Goal: Task Accomplishment & Management: Manage account settings

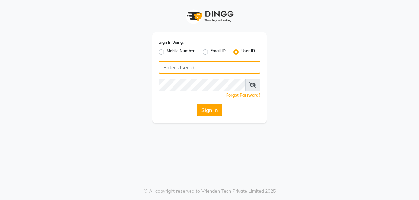
type input "burgundy"
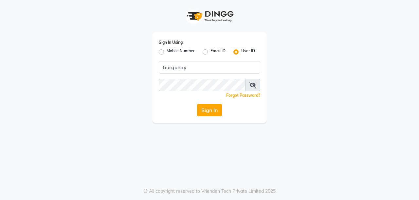
click at [204, 114] on button "Sign In" at bounding box center [209, 110] width 25 height 12
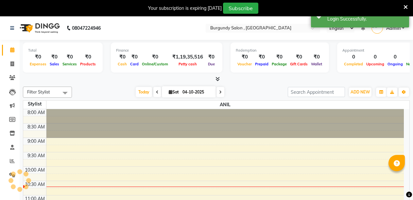
select select "en"
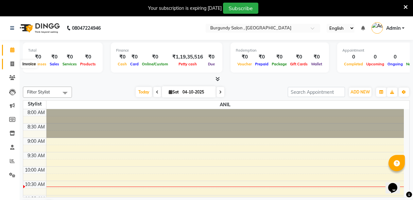
click at [12, 63] on icon at bounding box center [12, 63] width 4 height 5
select select "service"
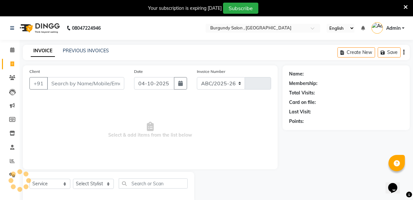
select select "5345"
type input "2049"
click at [78, 50] on link "PREVIOUS INVOICES" at bounding box center [86, 51] width 46 height 6
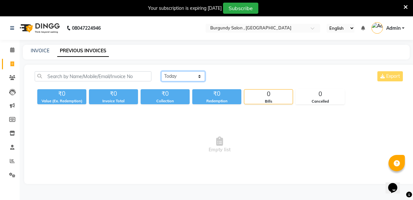
click at [182, 76] on select "[DATE] [DATE] Custom Range" at bounding box center [183, 76] width 44 height 10
click at [161, 71] on select "[DATE] [DATE] Custom Range" at bounding box center [183, 76] width 44 height 10
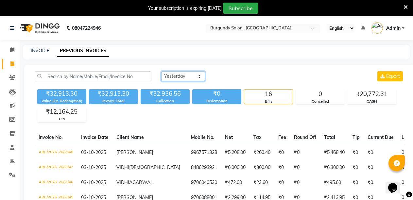
click at [187, 76] on select "[DATE] [DATE] Custom Range" at bounding box center [183, 76] width 44 height 10
select select "range"
click at [161, 71] on select "[DATE] [DATE] Custom Range" at bounding box center [183, 76] width 44 height 10
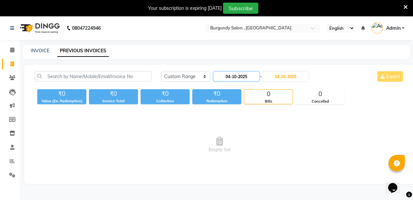
click at [252, 74] on input "04-10-2025" at bounding box center [237, 76] width 46 height 9
select select "10"
select select "2025"
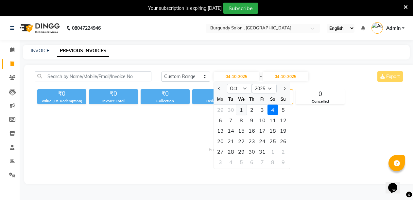
click at [242, 112] on div "1" at bounding box center [241, 110] width 10 height 10
type input "01-10-2025"
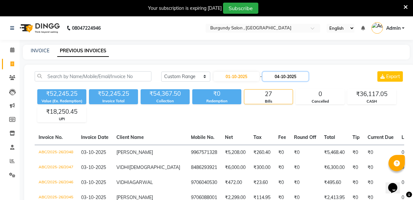
click at [308, 75] on input "04-10-2025" at bounding box center [286, 76] width 46 height 9
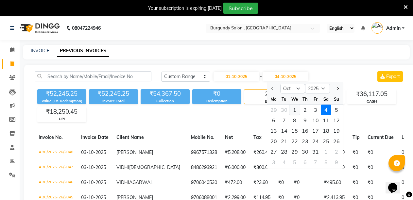
click at [295, 109] on div "1" at bounding box center [294, 110] width 10 height 10
type input "01-10-2025"
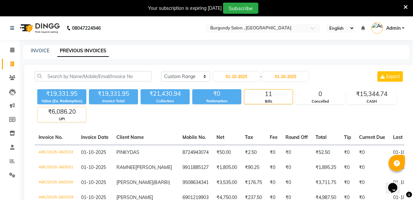
click at [61, 115] on div "₹6,086.20" at bounding box center [62, 111] width 48 height 9
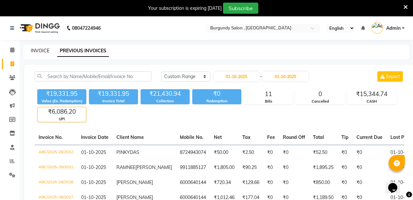
click at [43, 49] on link "INVOICE" at bounding box center [40, 51] width 19 height 6
select select "service"
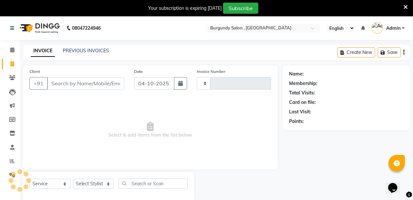
scroll to position [16, 0]
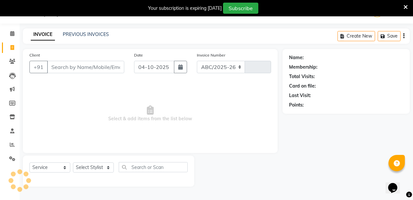
select select "5345"
type input "2049"
click at [56, 68] on input "Client" at bounding box center [85, 67] width 77 height 12
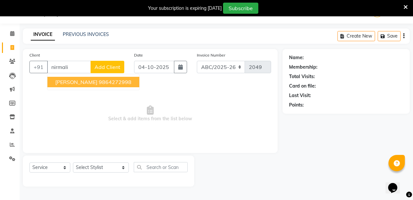
click at [72, 81] on span "[PERSON_NAME]" at bounding box center [76, 82] width 42 height 7
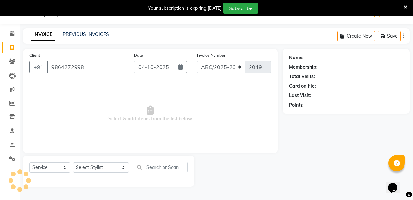
type input "9864272998"
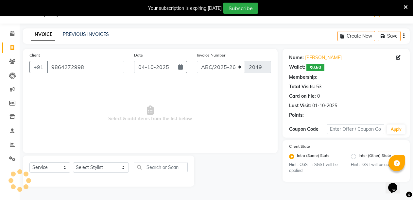
select select "1: Object"
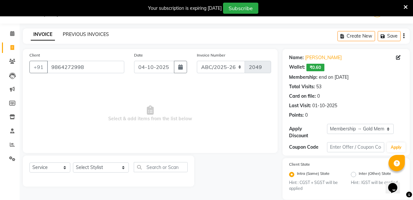
click at [71, 34] on link "PREVIOUS INVOICES" at bounding box center [86, 34] width 46 height 6
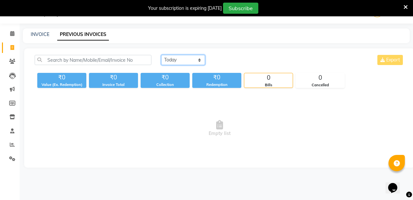
click at [188, 62] on select "[DATE] [DATE] Custom Range" at bounding box center [183, 60] width 44 height 10
select select "range"
click at [161, 55] on select "[DATE] [DATE] Custom Range" at bounding box center [183, 60] width 44 height 10
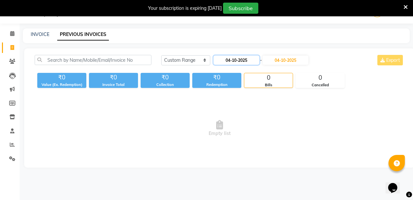
click at [249, 60] on input "04-10-2025" at bounding box center [237, 60] width 46 height 9
select select "10"
select select "2025"
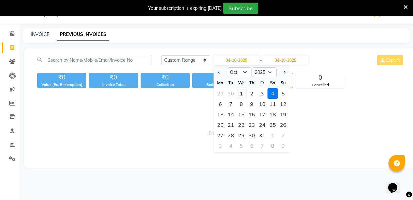
click at [241, 91] on div "1" at bounding box center [241, 93] width 10 height 10
type input "01-10-2025"
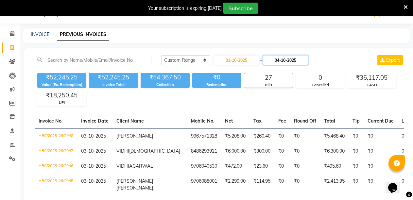
click at [308, 62] on input "04-10-2025" at bounding box center [286, 60] width 46 height 9
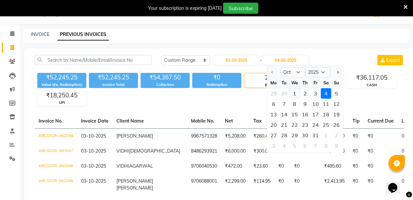
click at [295, 93] on div "1" at bounding box center [294, 93] width 10 height 10
type input "01-10-2025"
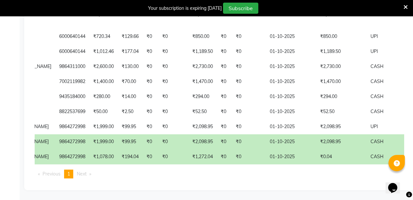
scroll to position [248, 0]
click at [371, 139] on span "CASH" at bounding box center [377, 142] width 13 height 6
click at [321, 149] on td "₹0.04" at bounding box center [341, 156] width 50 height 15
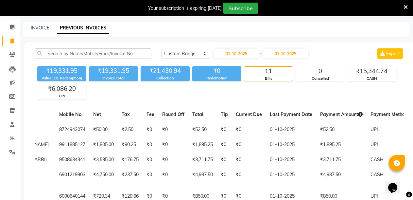
scroll to position [0, 0]
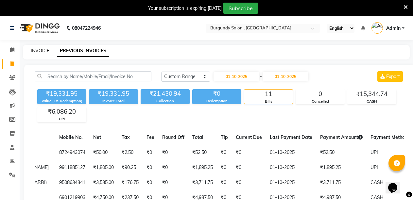
click at [42, 49] on link "INVOICE" at bounding box center [40, 51] width 19 height 6
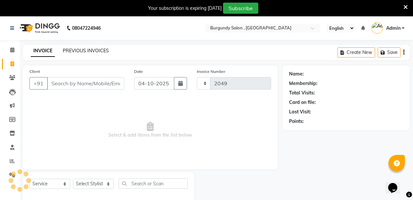
click at [96, 51] on link "PREVIOUS INVOICES" at bounding box center [86, 51] width 46 height 6
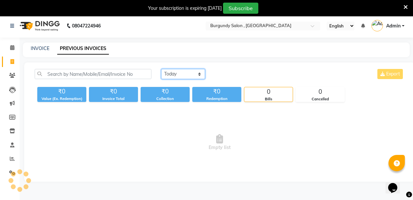
click at [187, 72] on select "[DATE] [DATE] Custom Range" at bounding box center [183, 74] width 44 height 10
select select "range"
click at [161, 69] on select "[DATE] [DATE] Custom Range" at bounding box center [183, 74] width 44 height 10
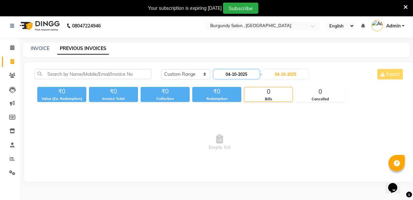
click at [236, 74] on input "04-10-2025" at bounding box center [237, 74] width 46 height 9
select select "10"
select select "2025"
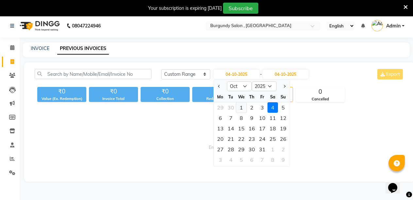
click at [242, 107] on div "1" at bounding box center [241, 107] width 10 height 10
type input "01-10-2025"
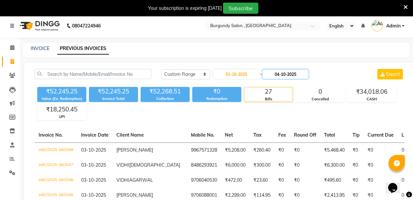
click at [308, 73] on input "04-10-2025" at bounding box center [286, 74] width 46 height 9
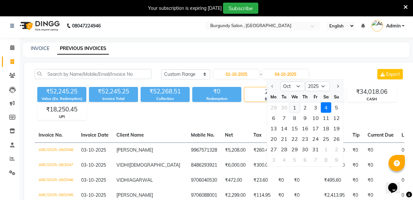
click at [294, 105] on div "1" at bounding box center [294, 107] width 10 height 10
type input "01-10-2025"
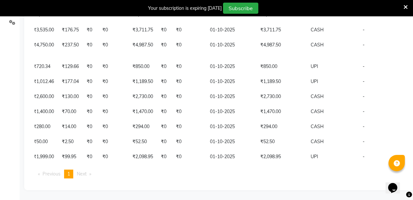
scroll to position [0, 0]
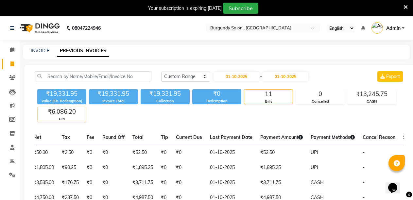
click at [67, 113] on div "₹6,086.20" at bounding box center [62, 111] width 48 height 9
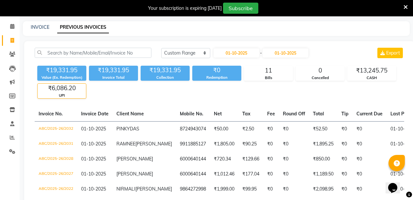
scroll to position [1, 0]
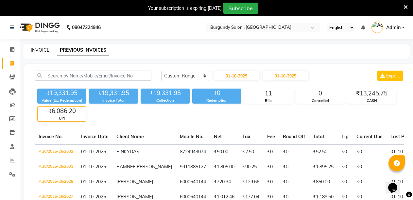
click at [44, 49] on link "INVOICE" at bounding box center [40, 50] width 19 height 6
select select "service"
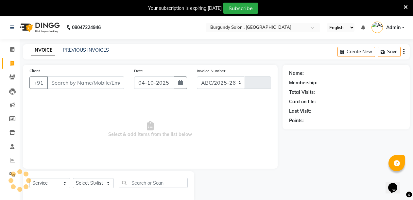
select select "5345"
type input "2049"
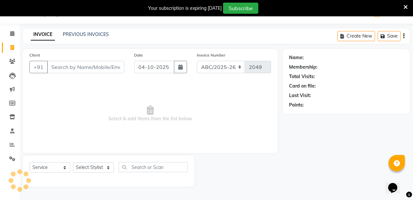
click at [91, 66] on input "Client" at bounding box center [85, 67] width 77 height 12
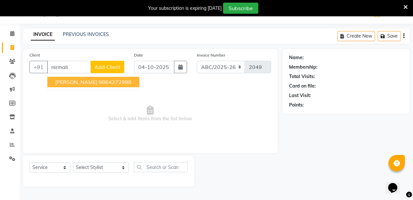
click at [87, 81] on span "[PERSON_NAME]" at bounding box center [76, 82] width 42 height 7
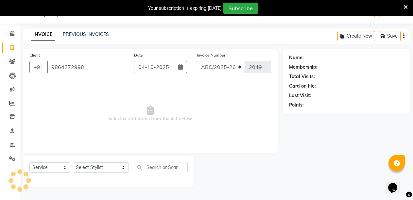
type input "9864272998"
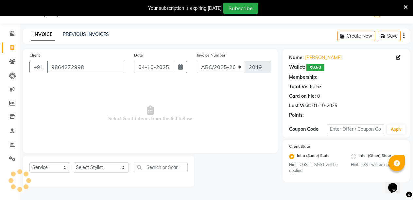
select select "1: Object"
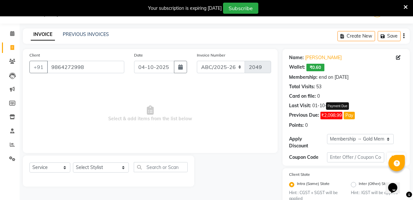
click at [350, 117] on button "Pay" at bounding box center [349, 116] width 11 height 8
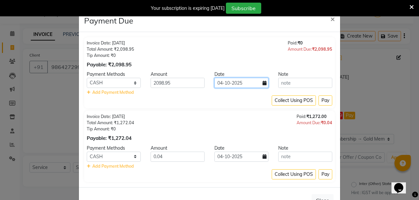
click at [225, 81] on input "04-10-2025" at bounding box center [241, 83] width 54 height 10
select select "10"
select select "2025"
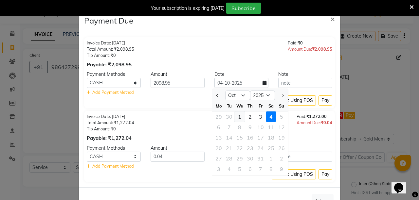
click at [237, 115] on div "1" at bounding box center [239, 117] width 10 height 10
type input "01-10-2025"
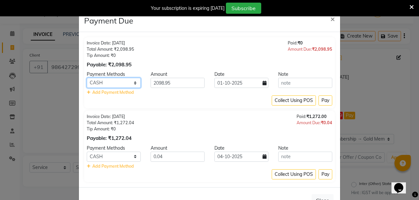
click at [123, 82] on select "CASH ONLINE PhonePe MI Voucher Complimentary GPay Debit Card CARD Bank UPI Cred…" at bounding box center [114, 83] width 54 height 10
select select "8"
click at [87, 78] on select "CASH ONLINE PhonePe MI Voucher Complimentary GPay Debit Card CARD Bank UPI Cred…" at bounding box center [114, 83] width 54 height 10
click at [322, 99] on button "Pay" at bounding box center [325, 101] width 14 height 10
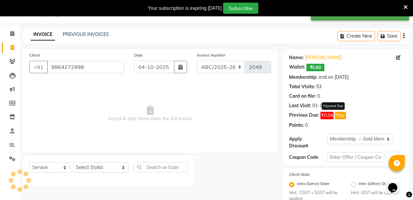
click at [338, 115] on button "Pay" at bounding box center [340, 116] width 11 height 8
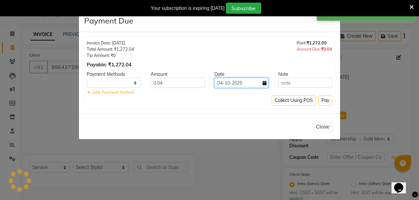
select select "1"
click at [241, 85] on input "04-10-2025" at bounding box center [241, 83] width 54 height 10
select select "10"
select select "2025"
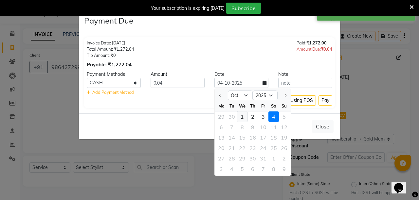
click at [241, 117] on div "1" at bounding box center [242, 117] width 10 height 10
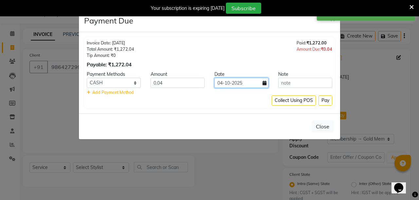
type input "01-10-2025"
click at [108, 85] on select "CASH ONLINE PhonePe MI Voucher Complimentary GPay Debit Card CARD Bank UPI Cred…" at bounding box center [114, 83] width 54 height 10
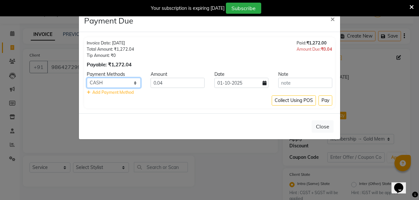
select select "8"
click at [87, 78] on select "CASH ONLINE PhonePe MI Voucher Complimentary GPay Debit Card CARD Bank UPI Cred…" at bounding box center [114, 83] width 54 height 10
click at [326, 101] on button "Pay" at bounding box center [325, 101] width 14 height 10
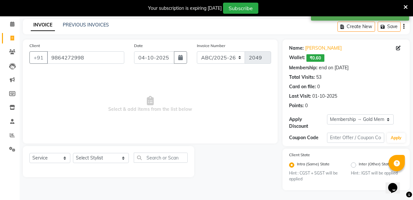
scroll to position [0, 0]
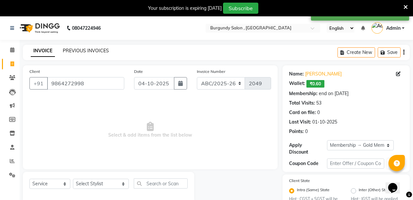
click at [73, 51] on link "PREVIOUS INVOICES" at bounding box center [86, 51] width 46 height 6
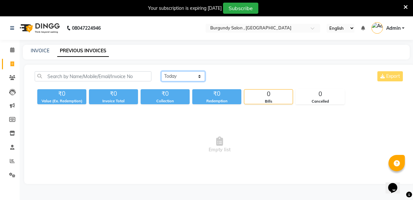
click at [193, 77] on select "[DATE] [DATE] Custom Range" at bounding box center [183, 76] width 44 height 10
select select "range"
click at [161, 71] on select "[DATE] [DATE] Custom Range" at bounding box center [183, 76] width 44 height 10
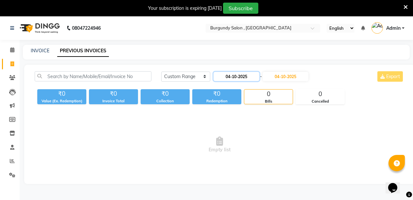
click at [251, 78] on input "04-10-2025" at bounding box center [237, 76] width 46 height 9
select select "10"
select select "2025"
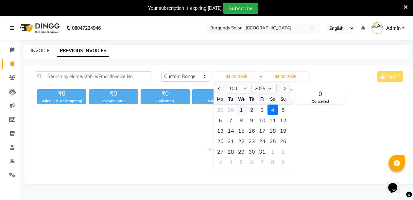
click at [240, 111] on div "1" at bounding box center [241, 110] width 10 height 10
type input "01-10-2025"
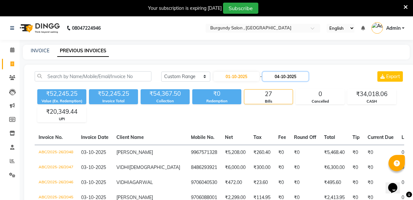
click at [308, 78] on input "04-10-2025" at bounding box center [286, 76] width 46 height 9
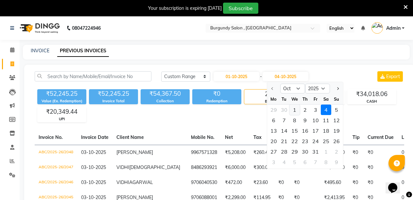
click at [293, 110] on div "1" at bounding box center [294, 110] width 10 height 10
type input "01-10-2025"
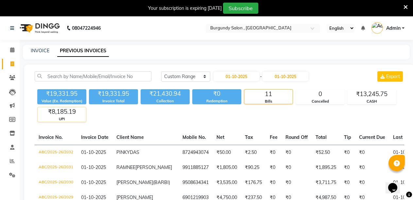
click at [66, 111] on div "₹8,185.19" at bounding box center [62, 111] width 48 height 9
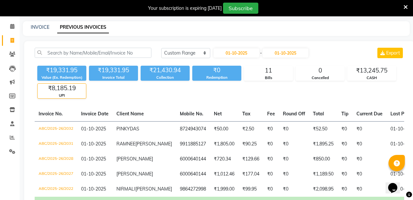
scroll to position [23, 0]
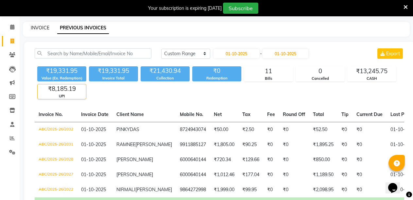
click at [41, 27] on link "INVOICE" at bounding box center [40, 28] width 19 height 6
select select "service"
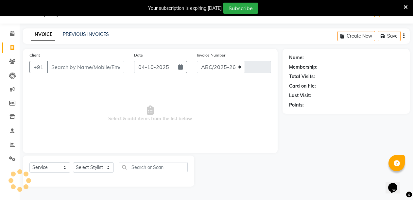
select select "5345"
type input "2049"
click at [88, 31] on link "PREVIOUS INVOICES" at bounding box center [86, 34] width 46 height 6
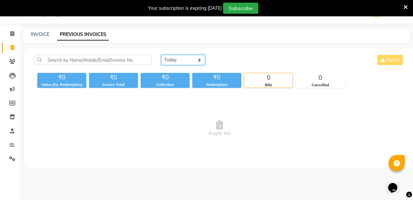
click at [186, 64] on select "[DATE] [DATE] Custom Range" at bounding box center [183, 60] width 44 height 10
select select "range"
click at [161, 55] on select "[DATE] [DATE] Custom Range" at bounding box center [183, 60] width 44 height 10
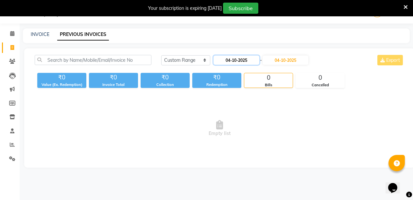
click at [234, 64] on input "04-10-2025" at bounding box center [237, 60] width 46 height 9
select select "10"
select select "2025"
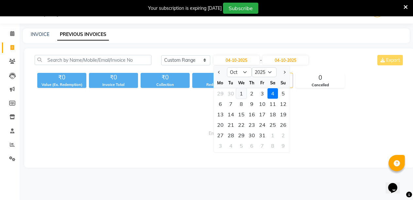
click at [241, 94] on div "1" at bounding box center [241, 93] width 10 height 10
type input "01-10-2025"
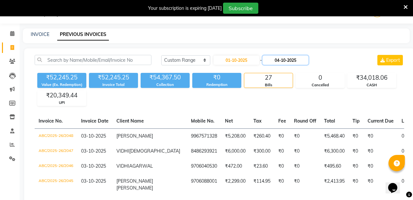
click at [308, 58] on input "04-10-2025" at bounding box center [286, 60] width 46 height 9
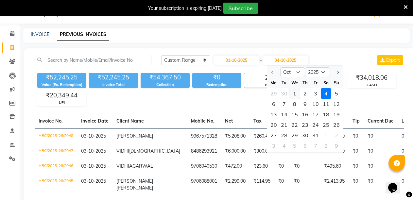
click at [295, 95] on div "1" at bounding box center [294, 93] width 10 height 10
type input "01-10-2025"
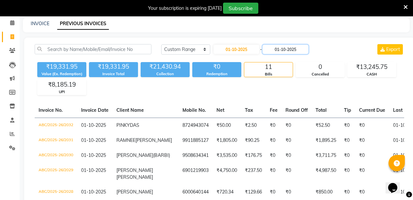
scroll to position [22, 0]
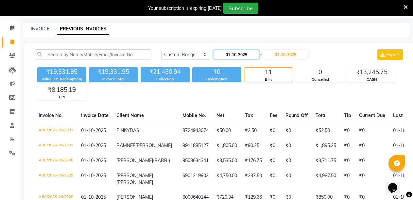
click at [253, 57] on input "01-10-2025" at bounding box center [237, 54] width 46 height 9
select select "10"
select select "2025"
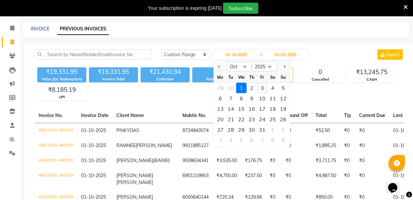
click at [264, 89] on div "3" at bounding box center [262, 88] width 10 height 10
type input "03-10-2025"
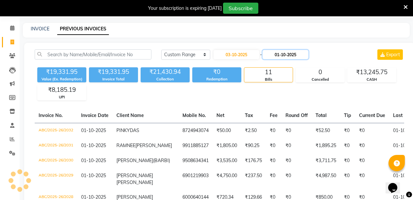
click at [307, 54] on input "01-10-2025" at bounding box center [286, 54] width 46 height 9
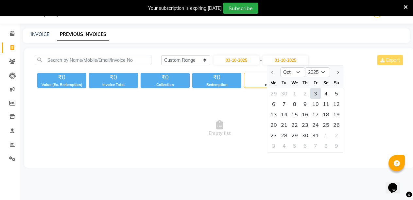
scroll to position [16, 0]
click at [314, 89] on div "3" at bounding box center [315, 93] width 10 height 10
type input "03-10-2025"
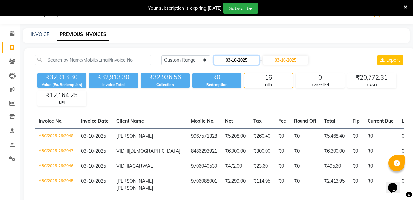
click at [255, 61] on input "03-10-2025" at bounding box center [237, 60] width 46 height 9
select select "10"
select select "2025"
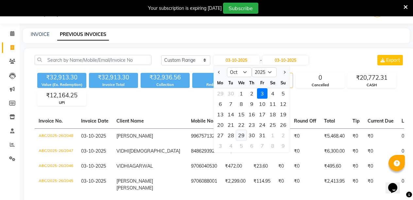
click at [242, 133] on div "29" at bounding box center [241, 135] width 10 height 10
type input "[DATE]"
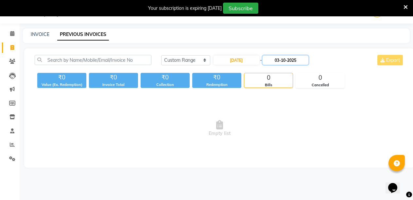
click at [306, 63] on input "03-10-2025" at bounding box center [286, 60] width 46 height 9
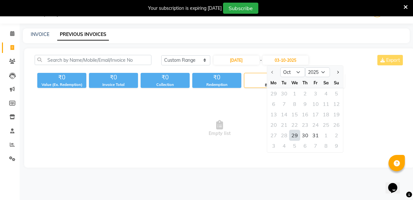
click at [292, 134] on div "29" at bounding box center [294, 135] width 10 height 10
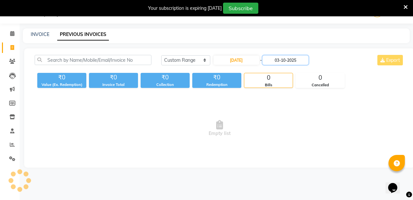
type input "[DATE]"
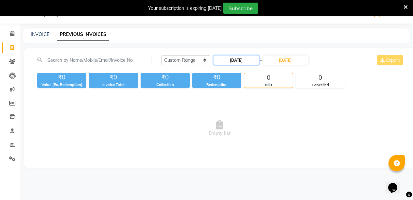
click at [259, 61] on input "[DATE]" at bounding box center [237, 60] width 46 height 9
select select "10"
select select "2025"
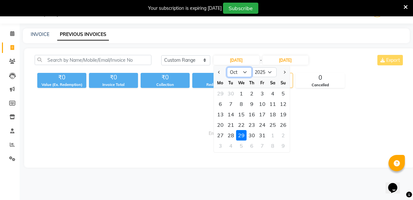
click at [245, 71] on select "Jan Feb Mar Apr May Jun [DATE] Aug Sep Oct Nov Dec" at bounding box center [239, 72] width 25 height 10
select select "9"
click at [227, 67] on select "Jan Feb Mar Apr May Jun [DATE] Aug Sep Oct Nov Dec" at bounding box center [239, 72] width 25 height 10
click at [308, 61] on input "[DATE]" at bounding box center [286, 60] width 46 height 9
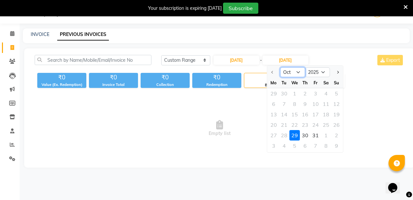
click at [300, 71] on select "Oct Nov Dec" at bounding box center [292, 72] width 25 height 10
click at [258, 61] on input "[DATE]" at bounding box center [237, 60] width 46 height 9
select select "10"
select select "2025"
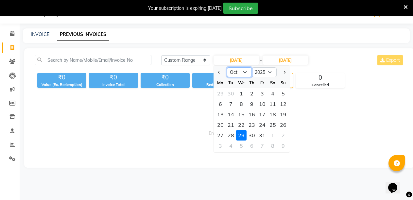
click at [244, 72] on select "Jan Feb Mar Apr May Jun [DATE] Aug Sep Oct Nov Dec" at bounding box center [239, 72] width 25 height 10
select select "9"
click at [227, 67] on select "Jan Feb Mar Apr May Jun [DATE] Aug Sep Oct Nov Dec" at bounding box center [239, 72] width 25 height 10
click at [220, 134] on div "29" at bounding box center [220, 135] width 10 height 10
type input "29-09-2025"
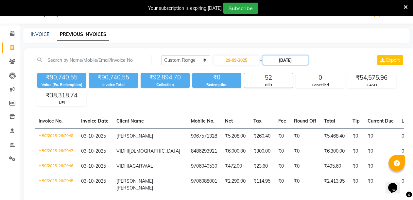
click at [306, 61] on input "[DATE]" at bounding box center [286, 60] width 46 height 9
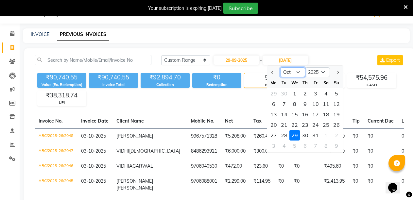
click at [298, 72] on select "Sep Oct Nov Dec" at bounding box center [292, 72] width 25 height 10
select select "9"
click at [280, 67] on select "Sep Oct Nov Dec" at bounding box center [292, 72] width 25 height 10
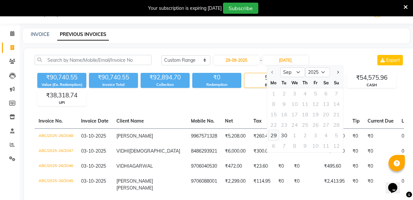
click at [273, 137] on div "29" at bounding box center [274, 135] width 10 height 10
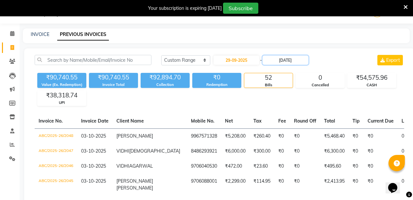
type input "29-09-2025"
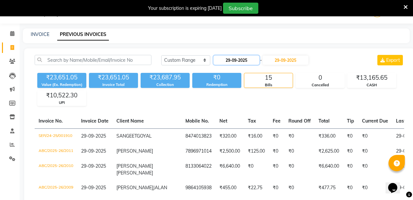
click at [255, 61] on input "29-09-2025" at bounding box center [237, 60] width 46 height 9
select select "9"
select select "2025"
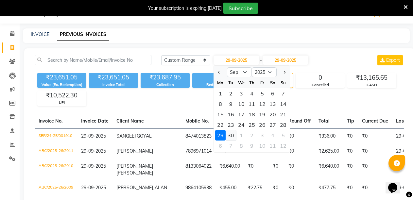
click at [231, 134] on div "30" at bounding box center [231, 135] width 10 height 10
type input "30-09-2025"
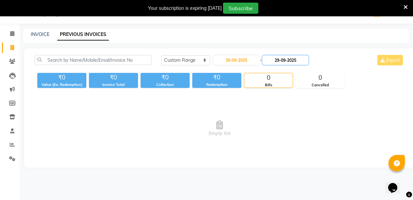
click at [308, 58] on input "29-09-2025" at bounding box center [286, 60] width 46 height 9
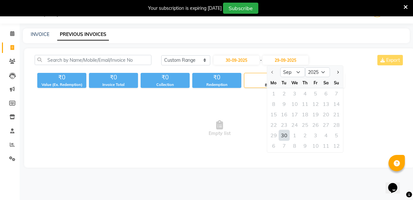
click at [284, 132] on div "30" at bounding box center [284, 135] width 10 height 10
type input "30-09-2025"
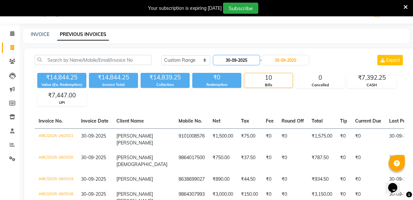
click at [255, 60] on input "30-09-2025" at bounding box center [237, 60] width 46 height 9
select select "9"
select select "2025"
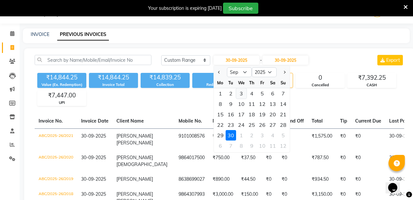
click at [239, 94] on div "3" at bounding box center [241, 93] width 10 height 10
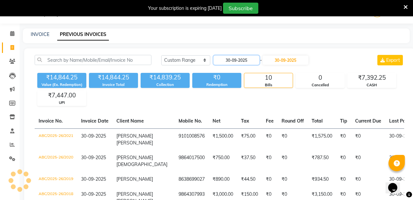
type input "[DATE]"
click at [305, 64] on input "30-09-2025" at bounding box center [286, 60] width 46 height 9
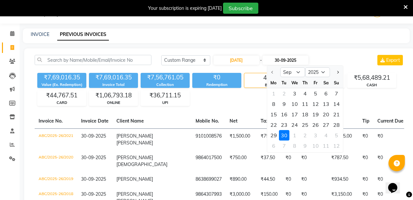
click at [294, 93] on div "3" at bounding box center [294, 93] width 10 height 10
type input "[DATE]"
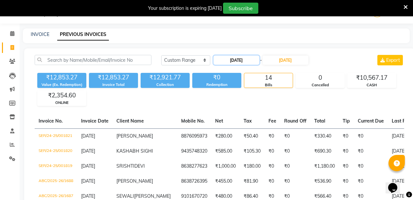
click at [254, 62] on input "[DATE]" at bounding box center [237, 60] width 46 height 9
select select "9"
select select "2025"
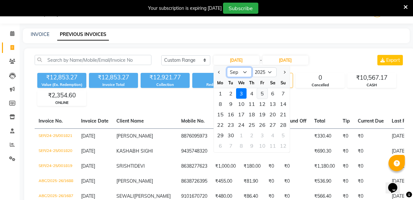
click at [246, 71] on select "Jan Feb Mar Apr May Jun [DATE] Aug Sep Oct Nov Dec" at bounding box center [239, 72] width 25 height 10
select select "10"
click at [227, 67] on select "Jan Feb Mar Apr May Jun [DATE] Aug Sep Oct Nov Dec" at bounding box center [239, 72] width 25 height 10
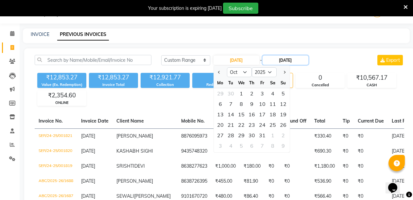
click at [305, 62] on input "[DATE]" at bounding box center [286, 60] width 46 height 9
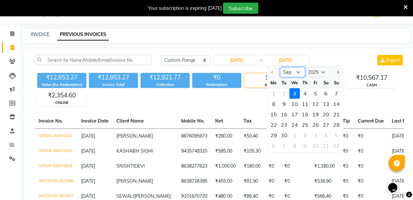
click at [297, 71] on select "Sep Oct Nov Dec" at bounding box center [292, 72] width 25 height 10
select select "10"
click at [280, 67] on select "Sep Oct Nov Dec" at bounding box center [292, 72] width 25 height 10
click at [314, 92] on div "3" at bounding box center [315, 93] width 10 height 10
type input "03-10-2025"
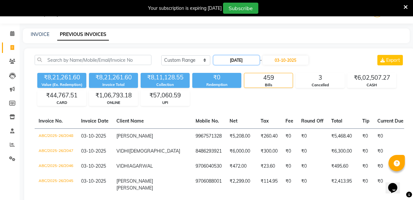
click at [257, 58] on input "[DATE]" at bounding box center [237, 60] width 46 height 9
select select "9"
select select "2025"
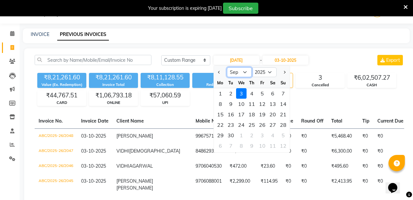
click at [246, 71] on select "Jan Feb Mar Apr May Jun [DATE] Aug Sep Oct Nov Dec" at bounding box center [239, 72] width 25 height 10
select select "10"
click at [227, 67] on select "Jan Feb Mar Apr May Jun [DATE] Aug Sep Oct Nov Dec" at bounding box center [239, 72] width 25 height 10
click at [262, 94] on div "3" at bounding box center [262, 93] width 10 height 10
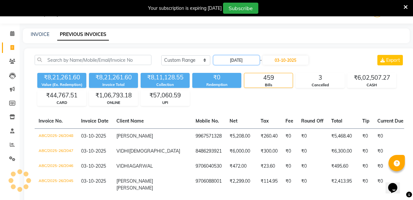
type input "03-10-2025"
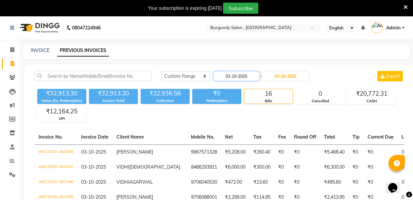
scroll to position [0, 0]
click at [42, 51] on link "INVOICE" at bounding box center [40, 51] width 19 height 6
select select "service"
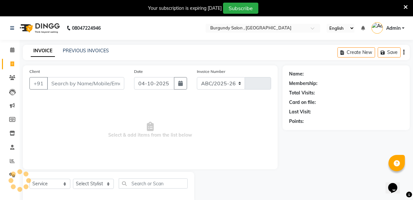
scroll to position [16, 0]
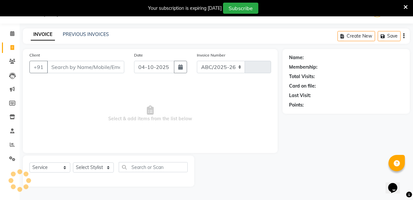
select select "5345"
type input "2049"
click at [99, 35] on link "PREVIOUS INVOICES" at bounding box center [86, 34] width 46 height 6
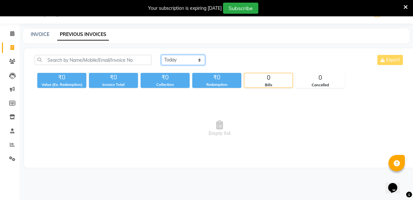
click at [184, 59] on select "[DATE] [DATE] Custom Range" at bounding box center [183, 60] width 44 height 10
select select "range"
click at [161, 55] on select "[DATE] [DATE] Custom Range" at bounding box center [183, 60] width 44 height 10
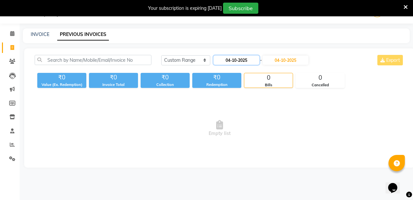
click at [252, 61] on input "04-10-2025" at bounding box center [237, 60] width 46 height 9
select select "10"
select select "2025"
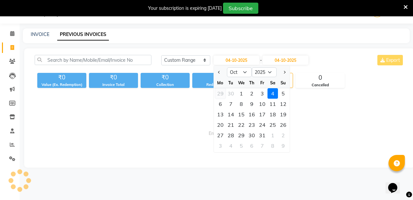
click at [220, 94] on div "29" at bounding box center [220, 93] width 10 height 10
type input "29-09-2025"
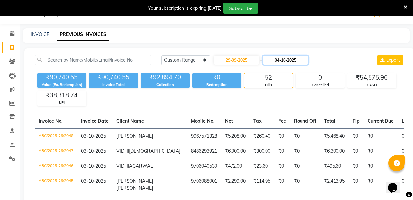
click at [306, 64] on input "04-10-2025" at bounding box center [286, 60] width 46 height 9
select select "10"
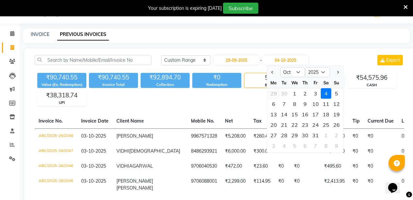
click at [272, 93] on div "29" at bounding box center [274, 93] width 10 height 10
type input "29-09-2025"
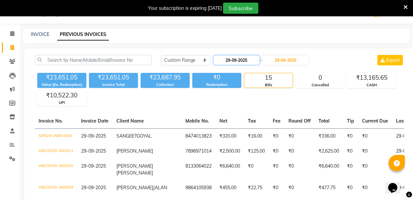
click at [251, 59] on input "29-09-2025" at bounding box center [237, 60] width 46 height 9
select select "9"
select select "2025"
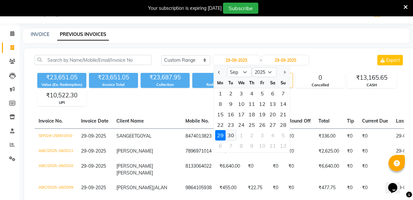
click at [230, 137] on div "30" at bounding box center [231, 135] width 10 height 10
type input "30-09-2025"
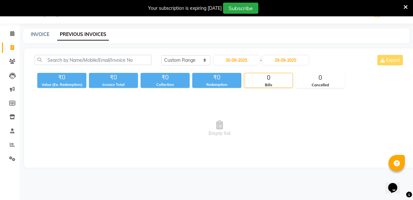
click at [311, 54] on div "[DATE] [DATE] Custom Range [DATE] - [DATE] Export ₹0 Value (Ex. Redemption) ₹0 …" at bounding box center [219, 107] width 391 height 119
click at [309, 65] on div "[DATE] - [DATE]" at bounding box center [261, 60] width 96 height 10
click at [308, 62] on input "29-09-2025" at bounding box center [286, 60] width 46 height 9
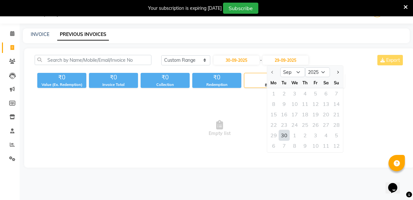
click at [283, 136] on div "30" at bounding box center [284, 135] width 10 height 10
type input "30-09-2025"
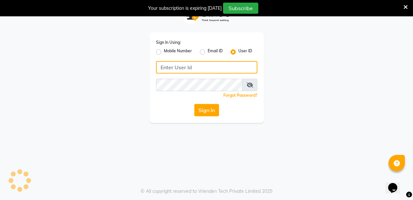
type input "burgundy"
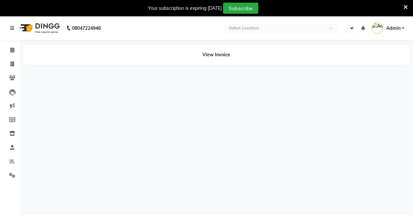
select select "en"
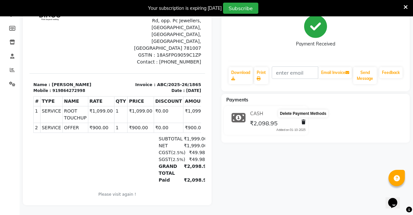
click at [303, 120] on icon at bounding box center [304, 122] width 4 height 5
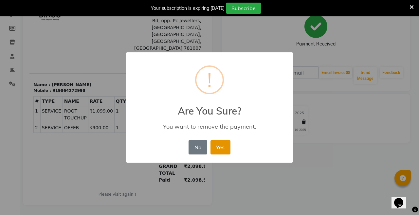
click at [217, 144] on button "Yes" at bounding box center [220, 147] width 20 height 14
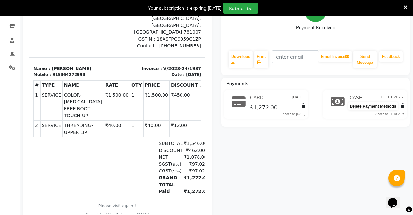
click at [403, 105] on icon at bounding box center [403, 106] width 4 height 5
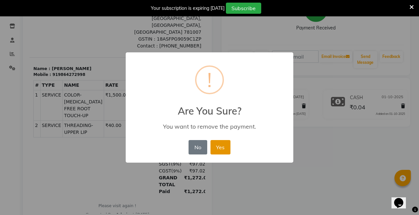
click at [221, 144] on button "Yes" at bounding box center [220, 147] width 20 height 14
